Goal: Find specific page/section: Find specific page/section

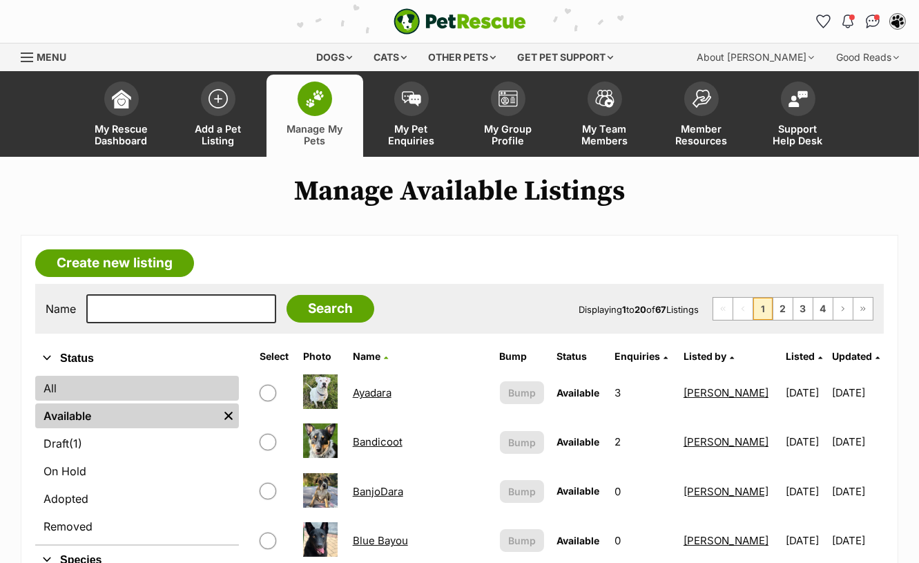
click at [84, 384] on link "All" at bounding box center [137, 388] width 204 height 25
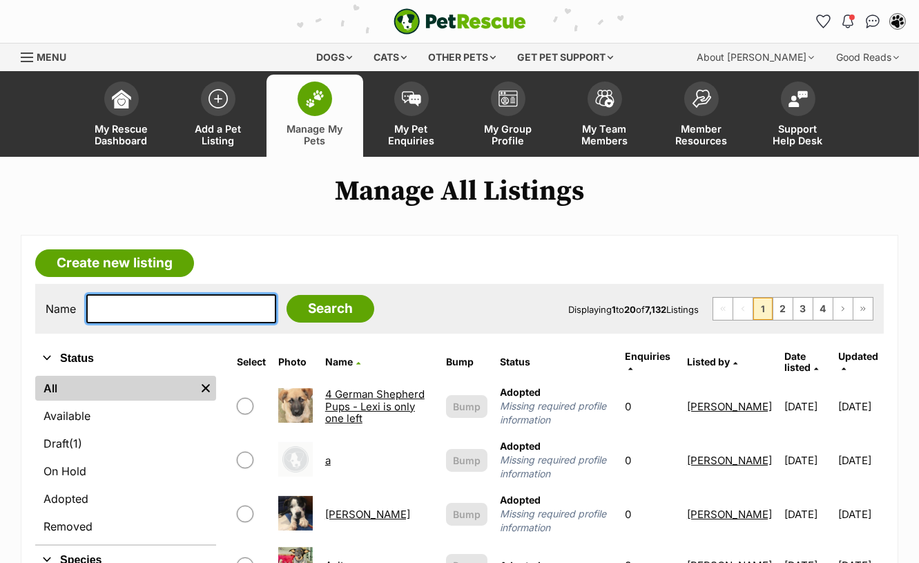
click at [135, 307] on input "text" at bounding box center [181, 308] width 190 height 29
type input "[PERSON_NAME]"
click at [287, 295] on input "Search" at bounding box center [331, 309] width 88 height 28
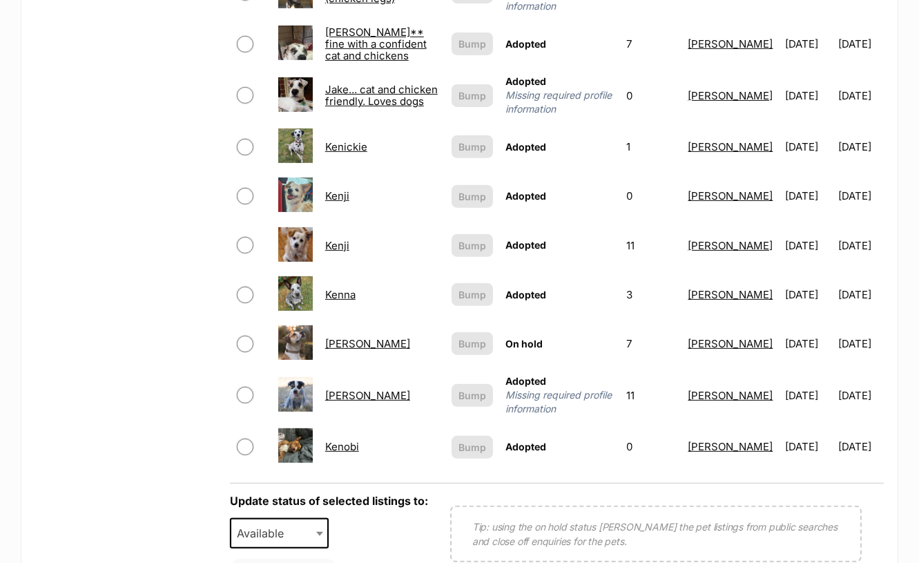
scroll to position [921, 0]
click at [338, 336] on link "[PERSON_NAME]" at bounding box center [367, 342] width 85 height 13
